Goal: Task Accomplishment & Management: Use online tool/utility

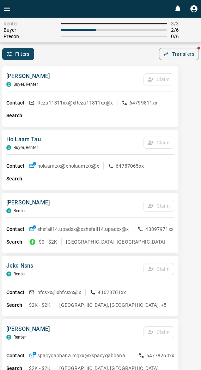
click at [76, 53] on div "Filters 0 Transfers" at bounding box center [100, 54] width 201 height 12
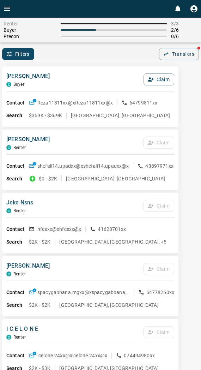
click at [154, 75] on button "Claim" at bounding box center [159, 79] width 31 height 12
click at [154, 75] on button "Confirm Claim" at bounding box center [149, 79] width 51 height 12
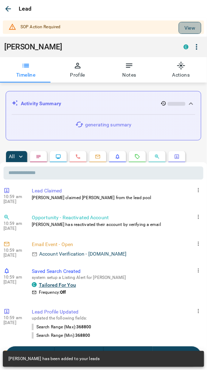
click at [179, 27] on button "View" at bounding box center [190, 28] width 23 height 12
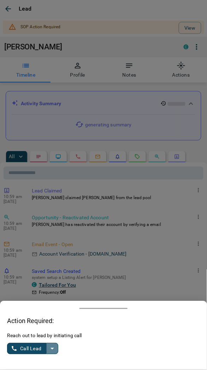
click at [49, 348] on icon "split button" at bounding box center [52, 349] width 8 height 8
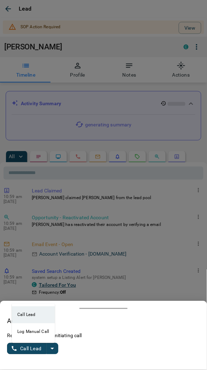
click at [31, 330] on li "Log Manual Call" at bounding box center [33, 332] width 43 height 17
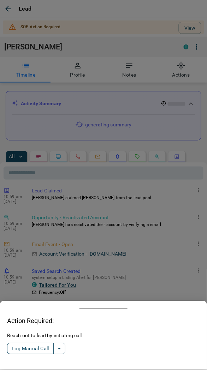
click at [28, 347] on button "Log Manual Call" at bounding box center [30, 348] width 47 height 11
click at [19, 347] on button "Yes" at bounding box center [14, 349] width 14 height 11
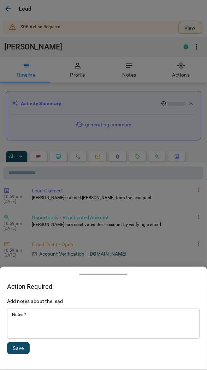
click at [52, 325] on textarea "Notes   *" at bounding box center [103, 324] width 183 height 24
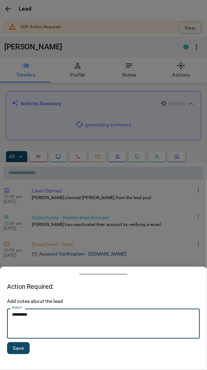
type textarea "*********"
click at [18, 345] on button "Save" at bounding box center [18, 349] width 23 height 12
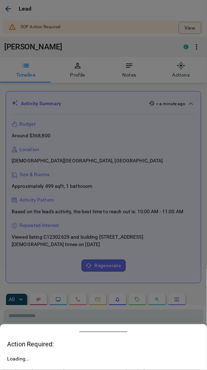
click at [18, 57] on button "Timeline" at bounding box center [26, 69] width 52 height 25
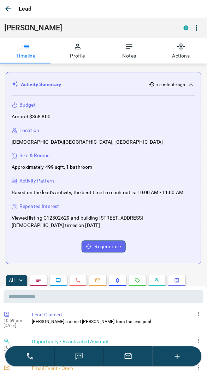
click at [8, 10] on icon "button" at bounding box center [8, 9] width 8 height 8
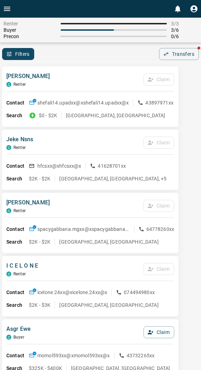
click at [119, 92] on div "Contact shefali14.upadxx@x shefali14.upadxx@x 43897971xx Search $0 - $2K [GEOGR…" at bounding box center [90, 106] width 168 height 30
